Goal: Navigation & Orientation: Find specific page/section

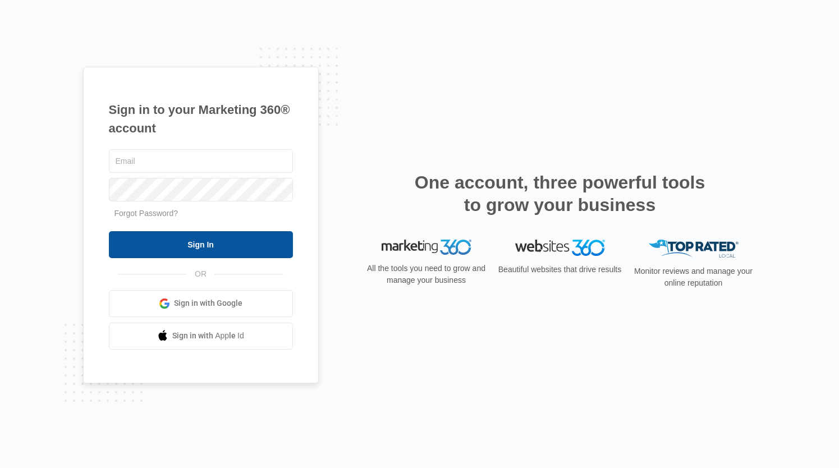
type input "[PERSON_NAME][EMAIL_ADDRESS][PERSON_NAME][DOMAIN_NAME]"
click at [210, 246] on input "Sign In" at bounding box center [201, 244] width 184 height 27
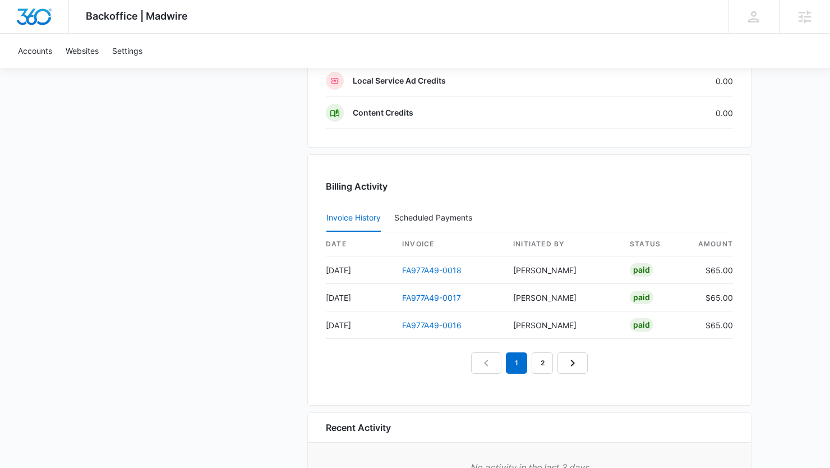
scroll to position [1092, 0]
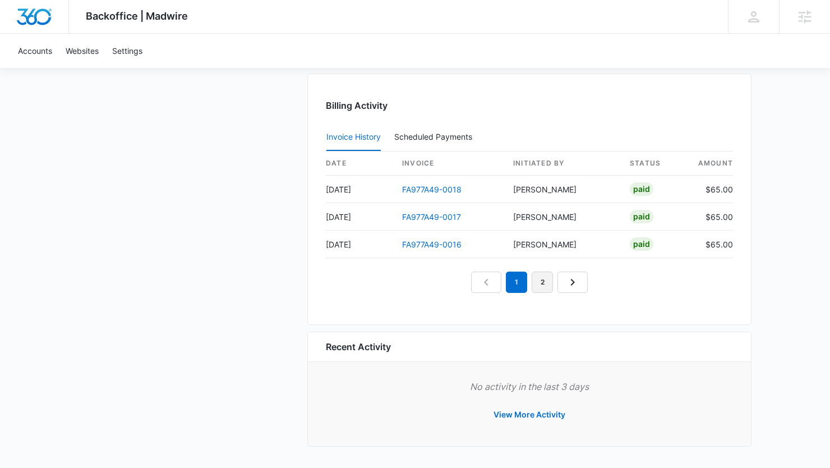
click at [544, 287] on link "2" at bounding box center [542, 281] width 21 height 21
click at [501, 282] on link "1" at bounding box center [503, 281] width 21 height 21
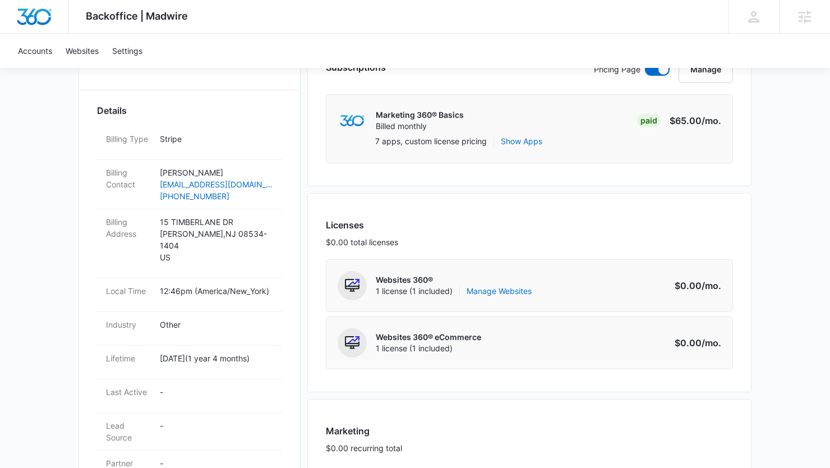
scroll to position [270, 0]
